Goal: Obtain resource: Obtain resource

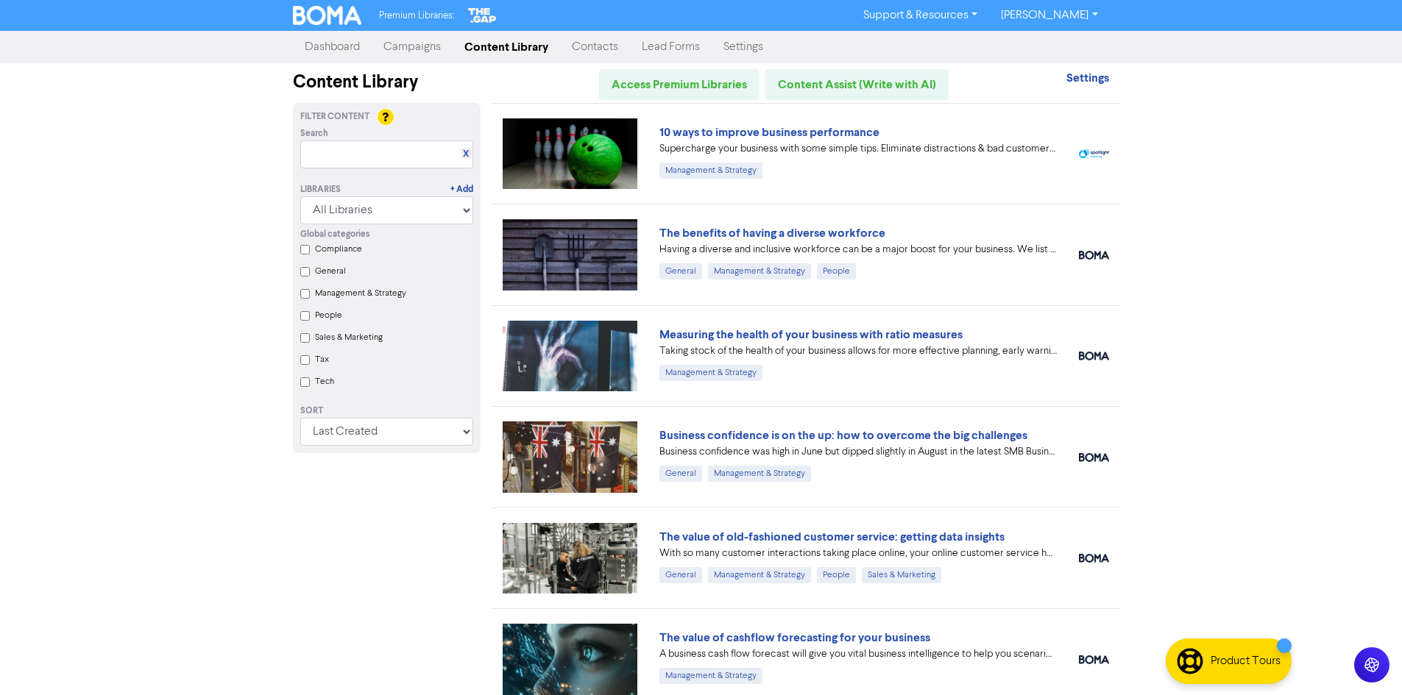
click at [319, 363] on label "Tax" at bounding box center [322, 359] width 14 height 13
click at [310, 363] on input "Tax" at bounding box center [305, 360] width 10 height 10
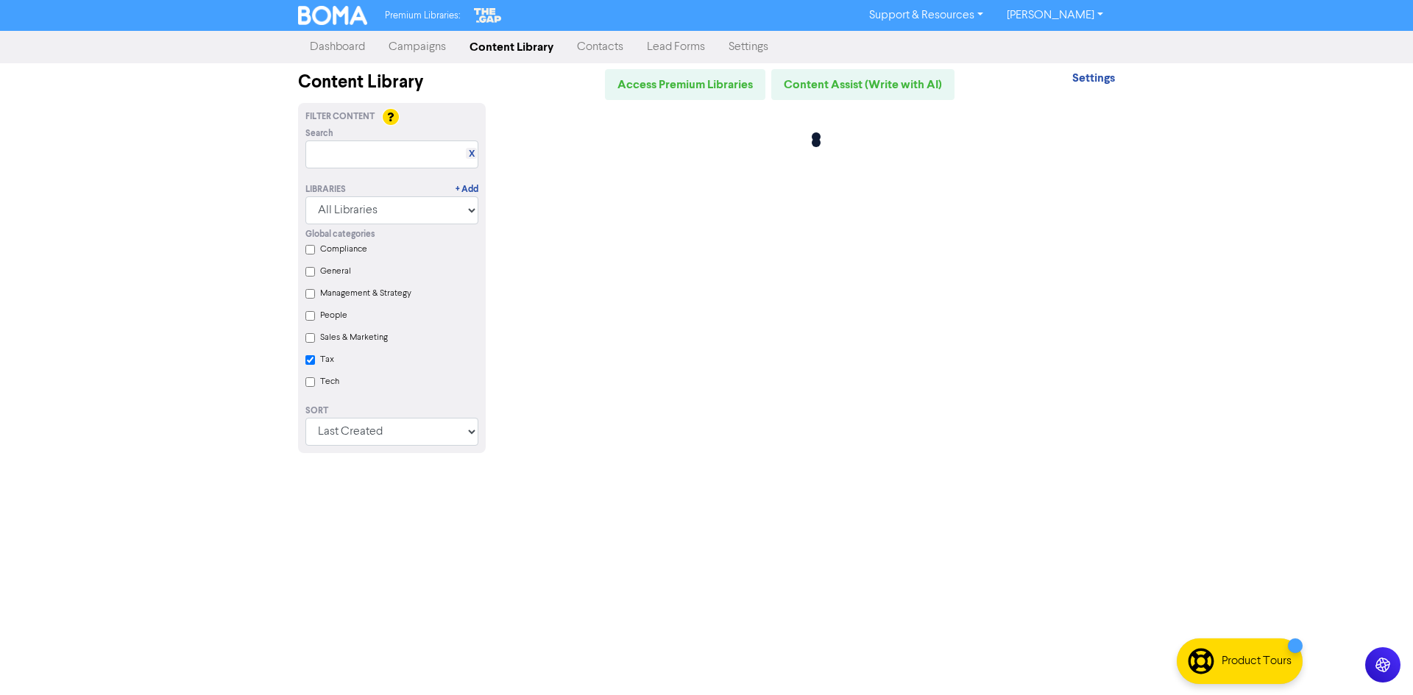
checkbox input "true"
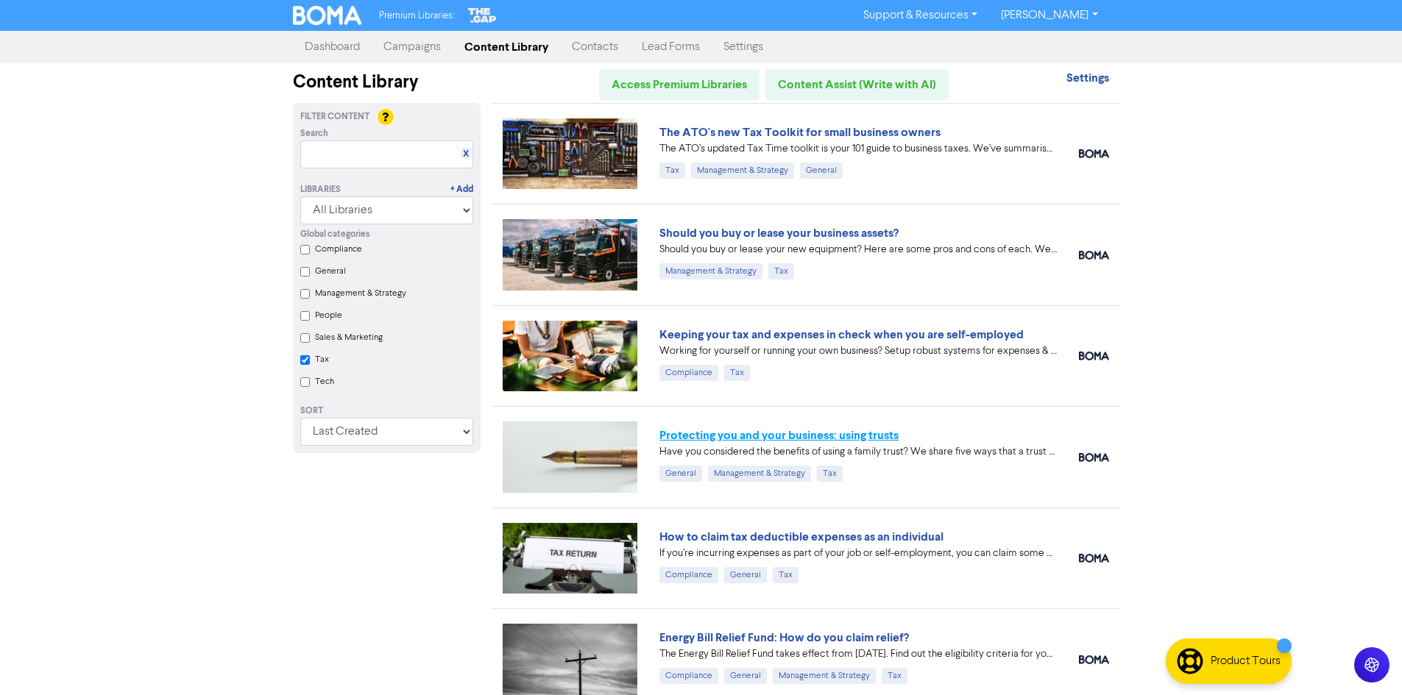
click at [883, 428] on link "Protecting you and your business: using trusts" at bounding box center [778, 435] width 239 height 15
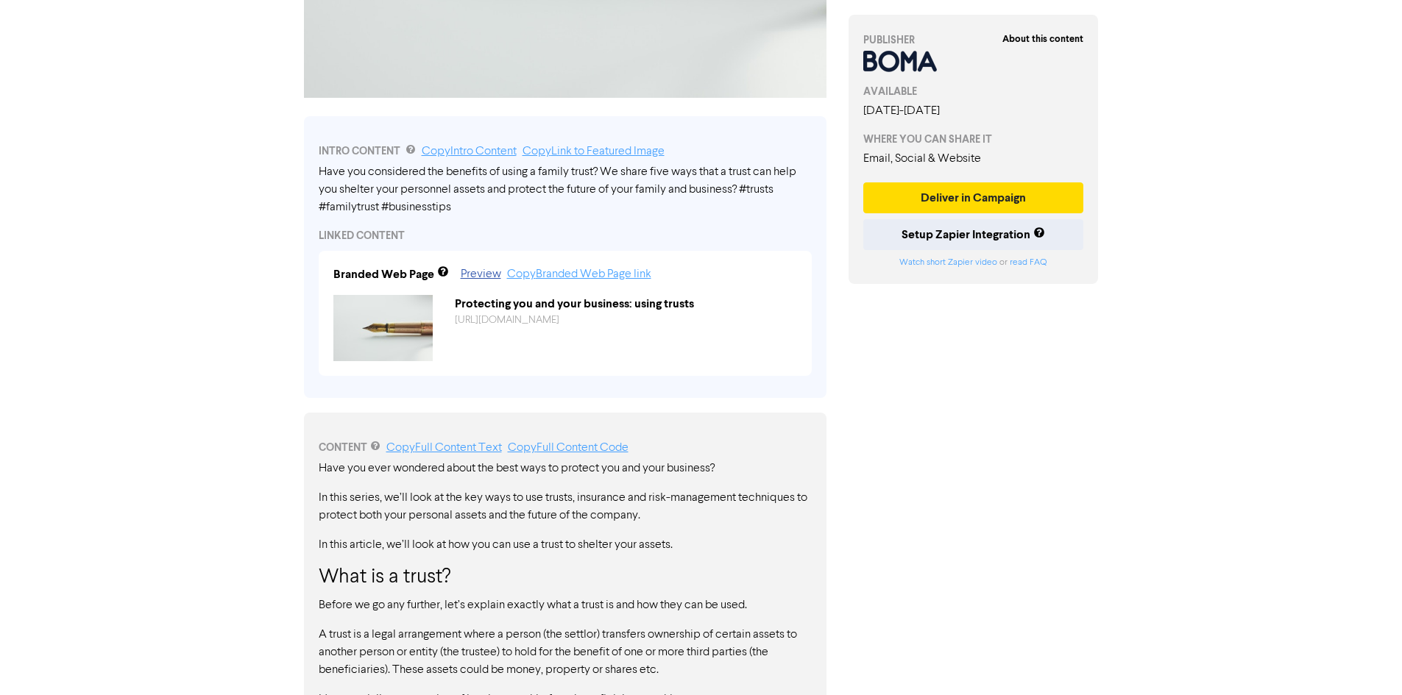
scroll to position [74, 0]
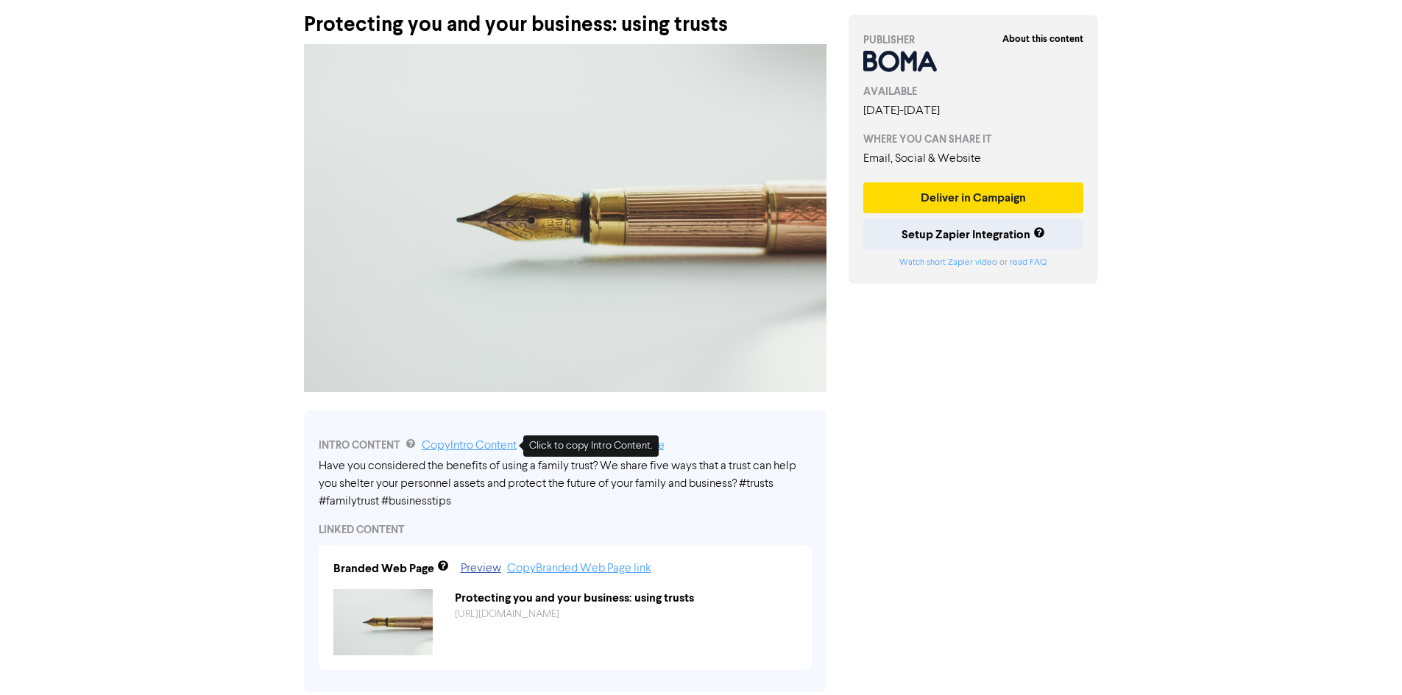
click at [470, 449] on link "Copy Intro Content" at bounding box center [469, 446] width 95 height 12
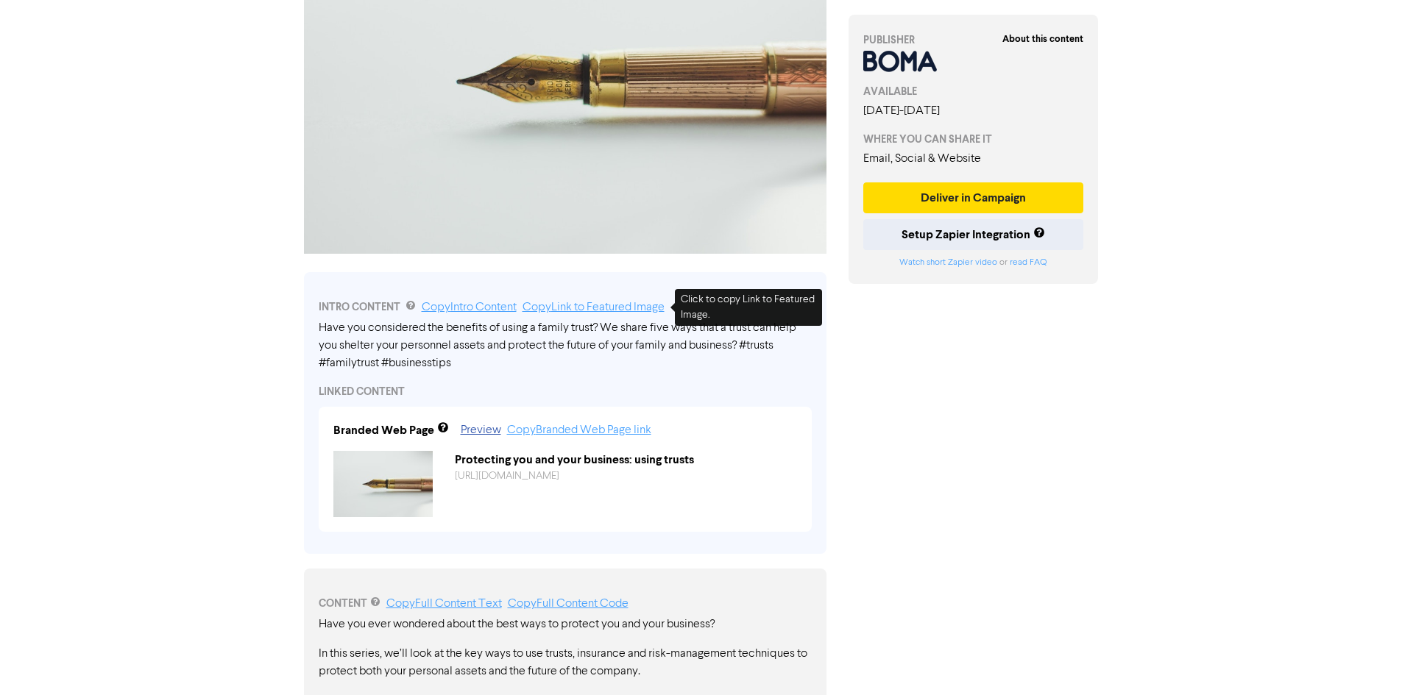
scroll to position [442, 0]
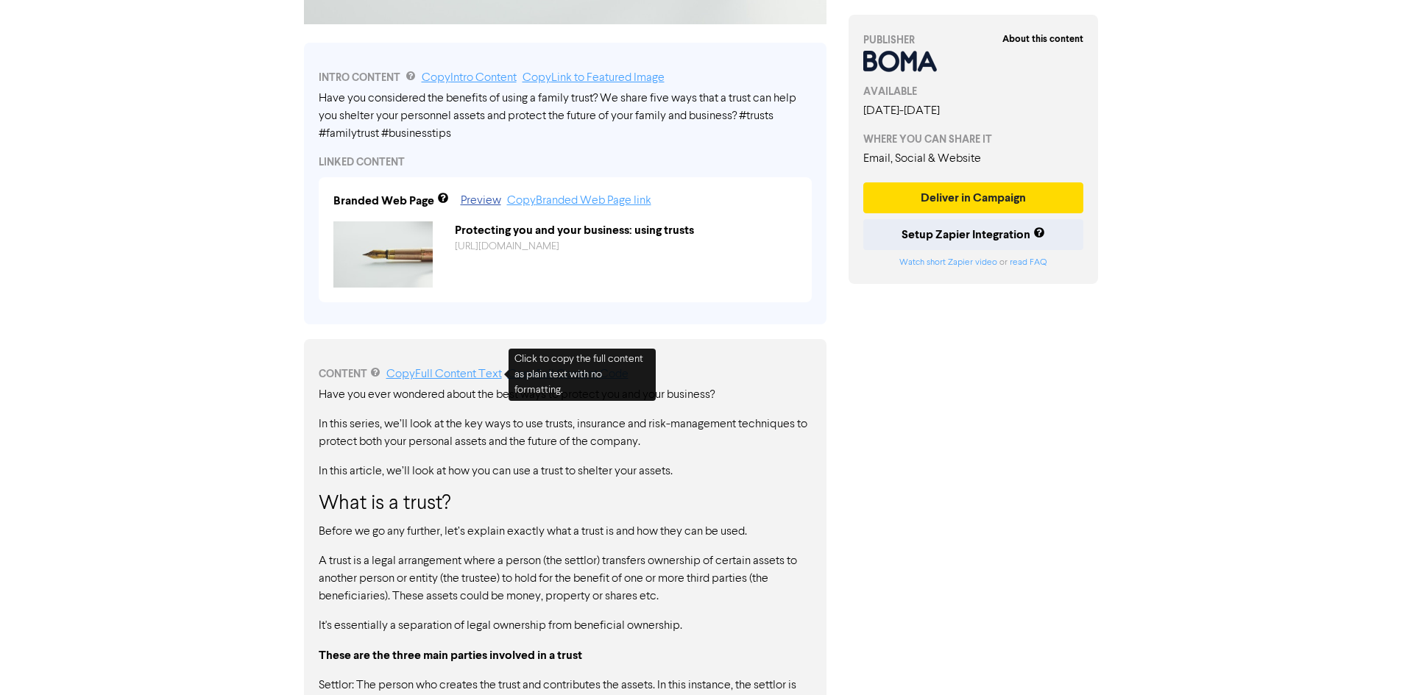
click at [443, 372] on link "Copy Full Content Text" at bounding box center [444, 375] width 116 height 12
